Goal: Transaction & Acquisition: Purchase product/service

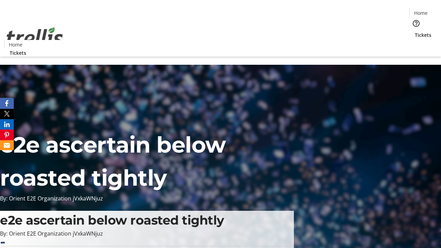
click at [415, 31] on span "Tickets" at bounding box center [423, 34] width 17 height 7
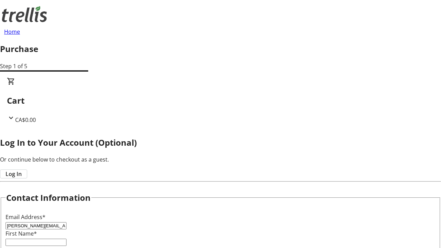
type input "[PERSON_NAME][EMAIL_ADDRESS][DOMAIN_NAME]"
type input "[PERSON_NAME]"
